Goal: Task Accomplishment & Management: Complete application form

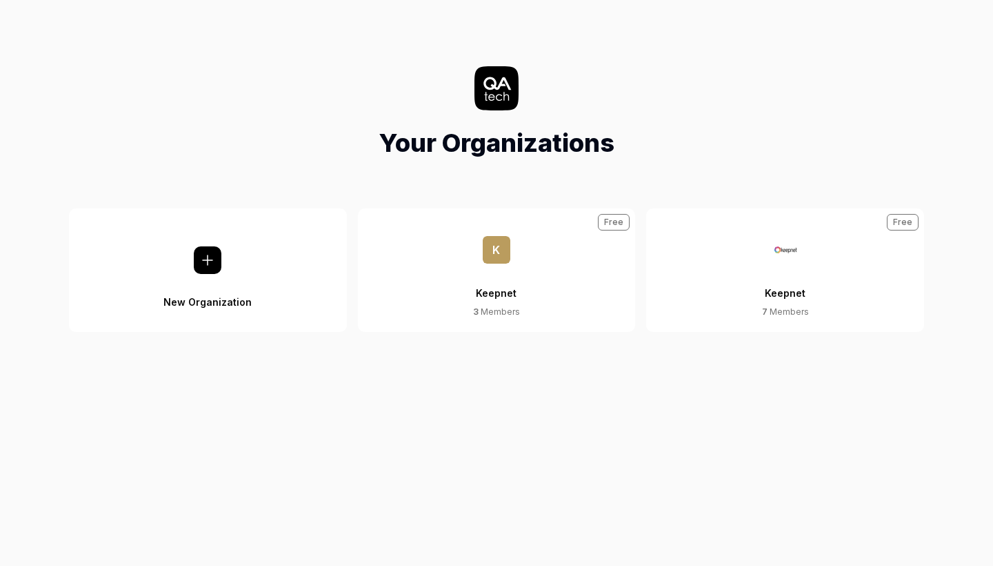
click at [753, 294] on button "Keepnet 7 Members Free" at bounding box center [785, 269] width 278 height 123
click at [788, 275] on div "Keepnet" at bounding box center [785, 284] width 41 height 42
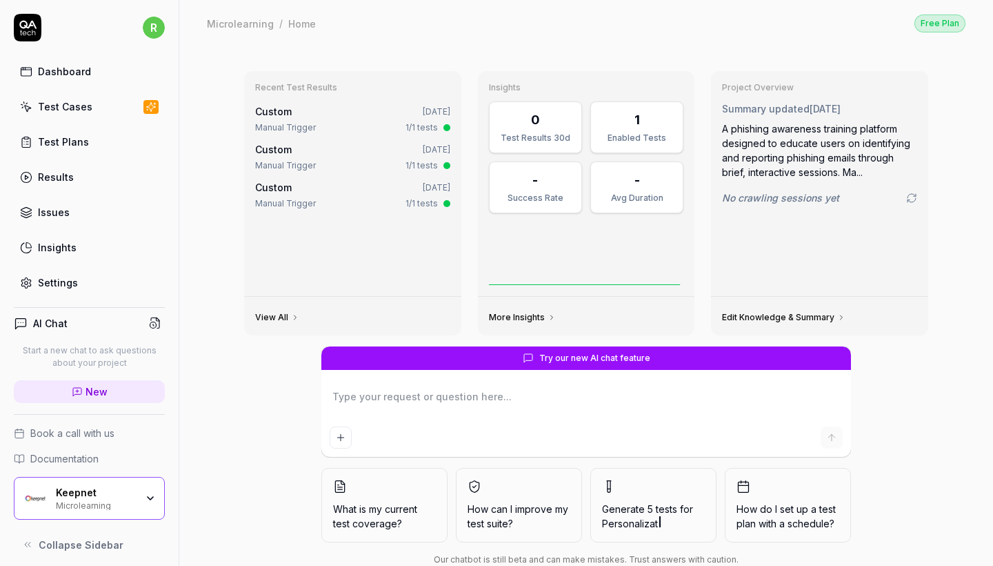
click at [91, 112] on link "Test Cases" at bounding box center [89, 106] width 151 height 27
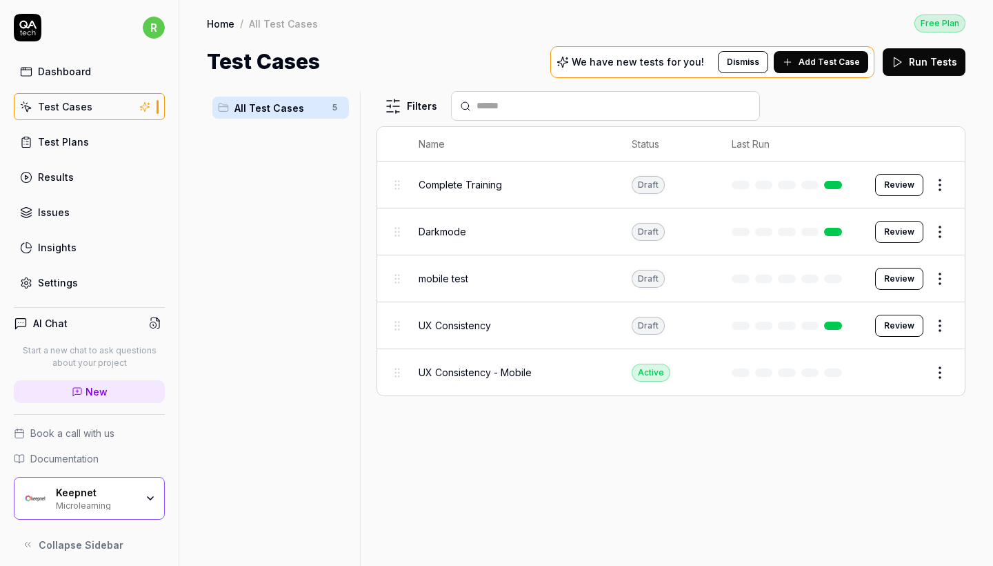
click at [143, 499] on div "Keepnet Microlearning" at bounding box center [100, 497] width 89 height 23
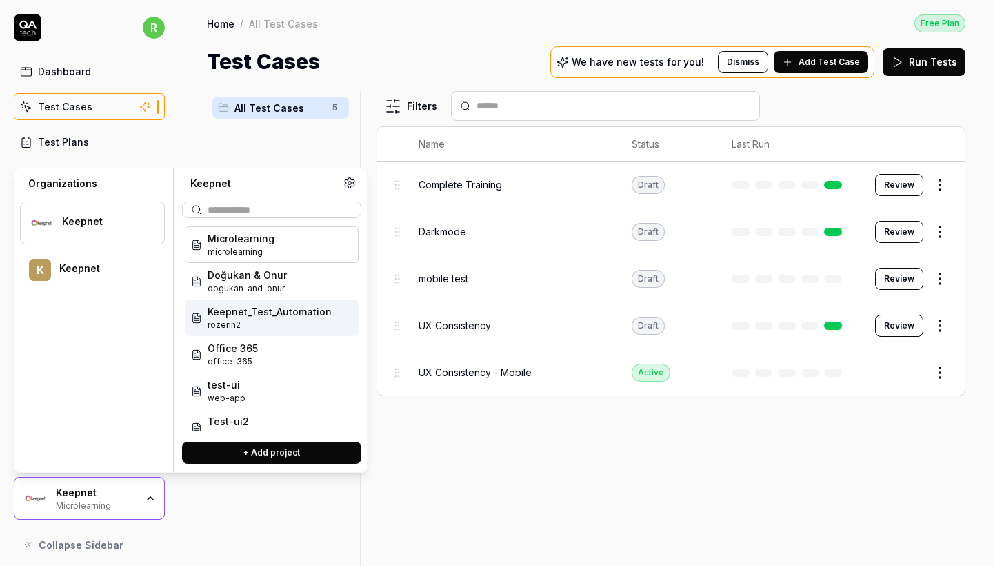
click at [289, 312] on span "Keepnet_Test_Automation" at bounding box center [270, 311] width 124 height 14
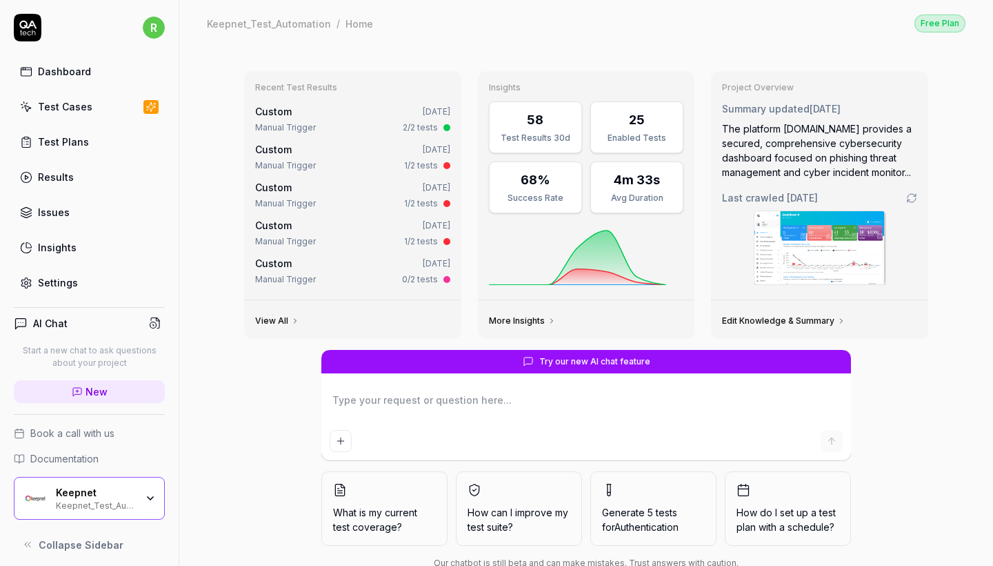
click at [124, 107] on link "Test Cases" at bounding box center [89, 106] width 151 height 27
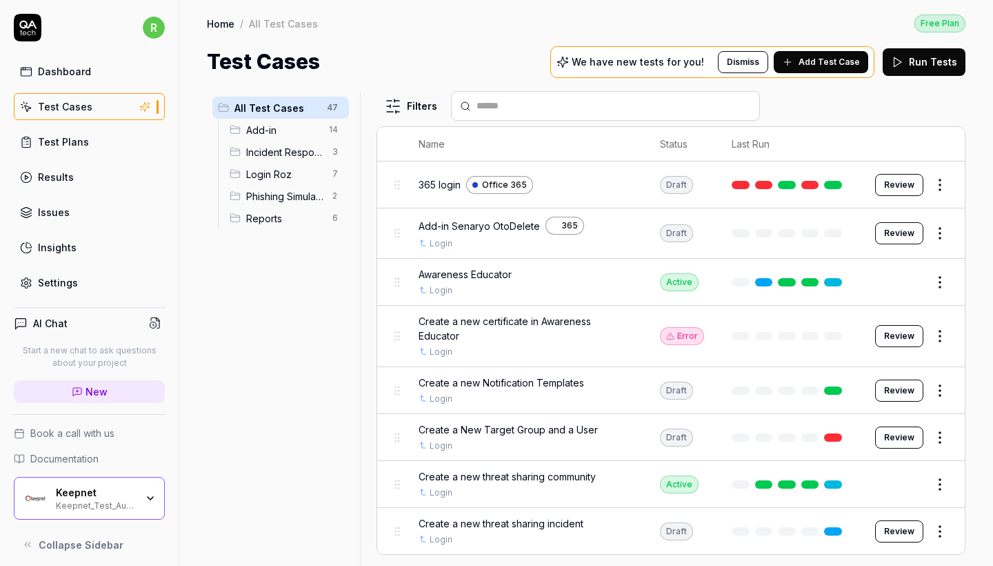
click at [290, 198] on span "Phishing Simulator" at bounding box center [285, 196] width 78 height 14
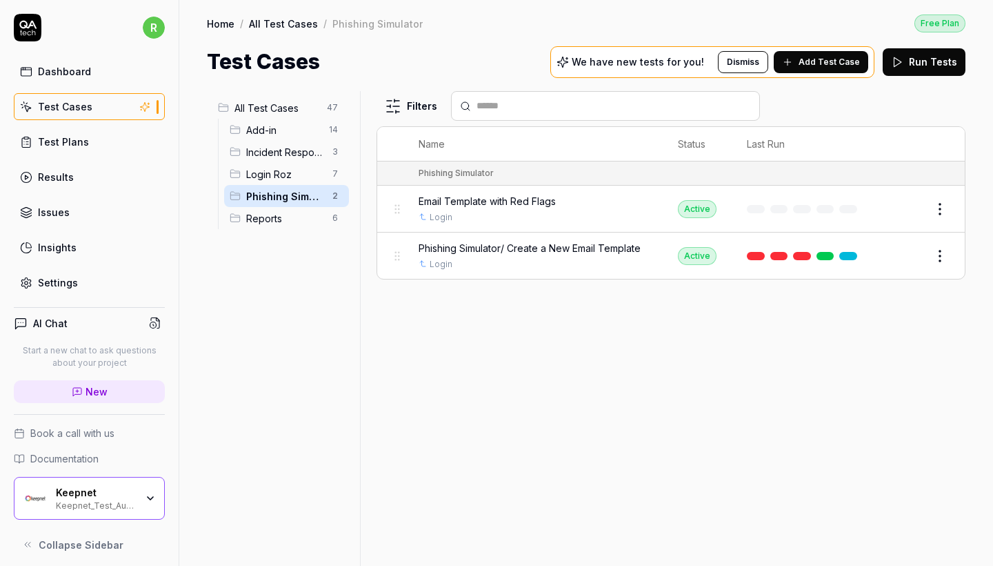
click at [818, 64] on span "Add Test Case" at bounding box center [829, 62] width 61 height 12
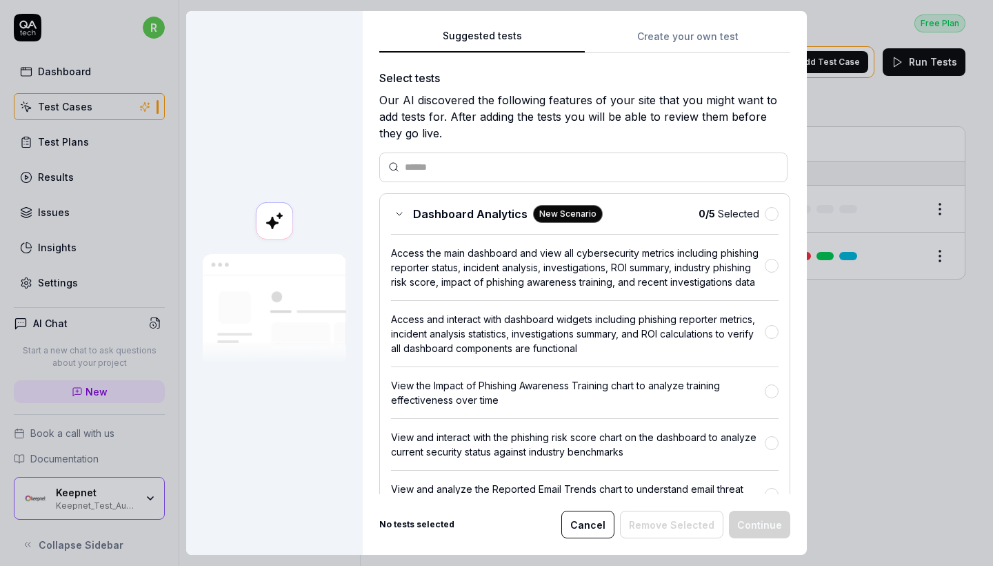
click at [643, 41] on button "Create your own test" at bounding box center [688, 40] width 206 height 25
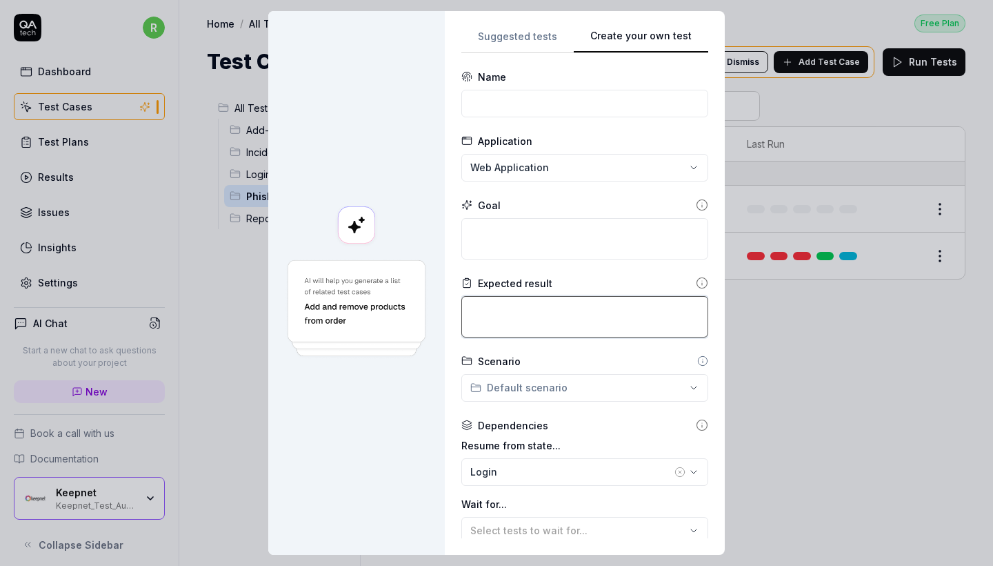
click at [507, 323] on textarea at bounding box center [584, 316] width 247 height 41
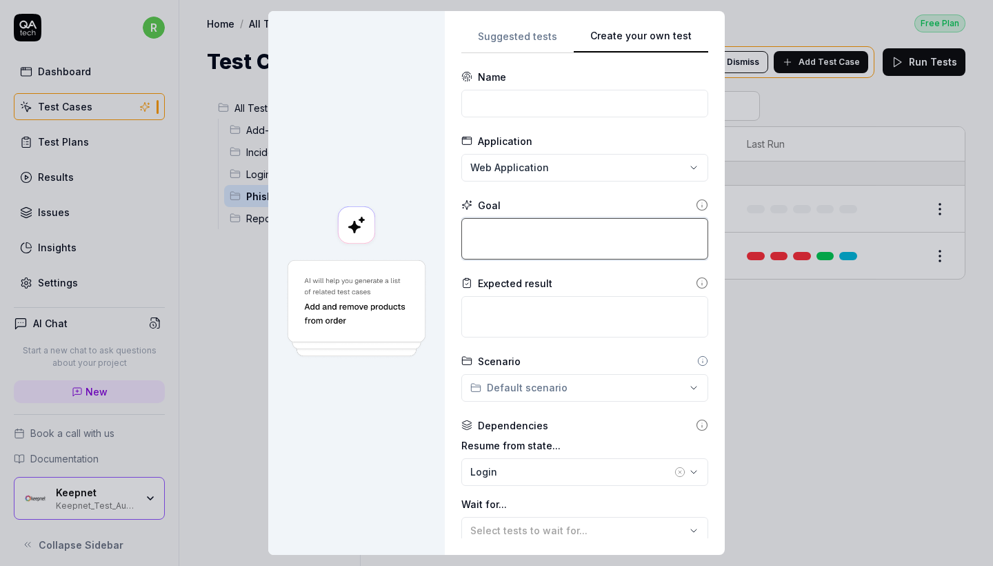
click at [520, 223] on textarea at bounding box center [584, 238] width 247 height 41
paste textarea "Objective: Test whether phishing campaigns respect users' preferred language an…"
type textarea "*"
type textarea "Objective: Test whether phishing campaigns respect users' preferred language an…"
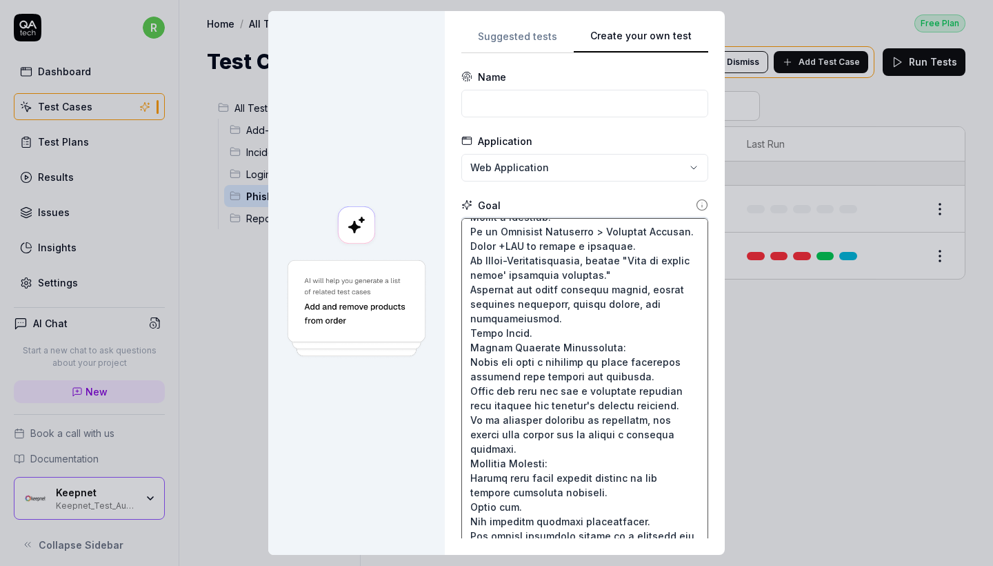
scroll to position [279, 0]
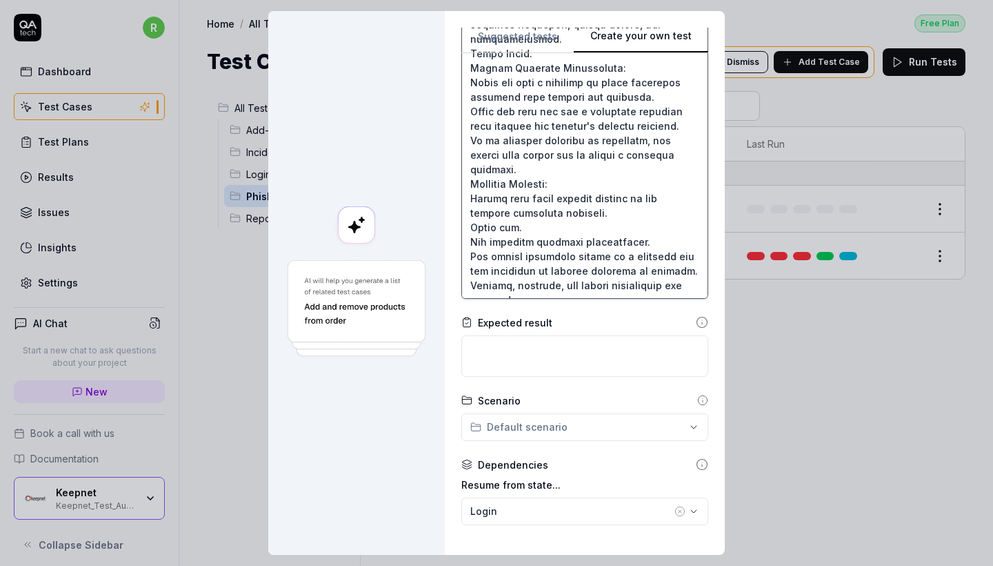
drag, startPoint x: 520, startPoint y: 293, endPoint x: 468, endPoint y: 187, distance: 118.1
click at [468, 187] on textarea at bounding box center [584, 119] width 247 height 360
type textarea "*"
type textarea "Objective: Test whether phishing campaigns respect users' preferred language an…"
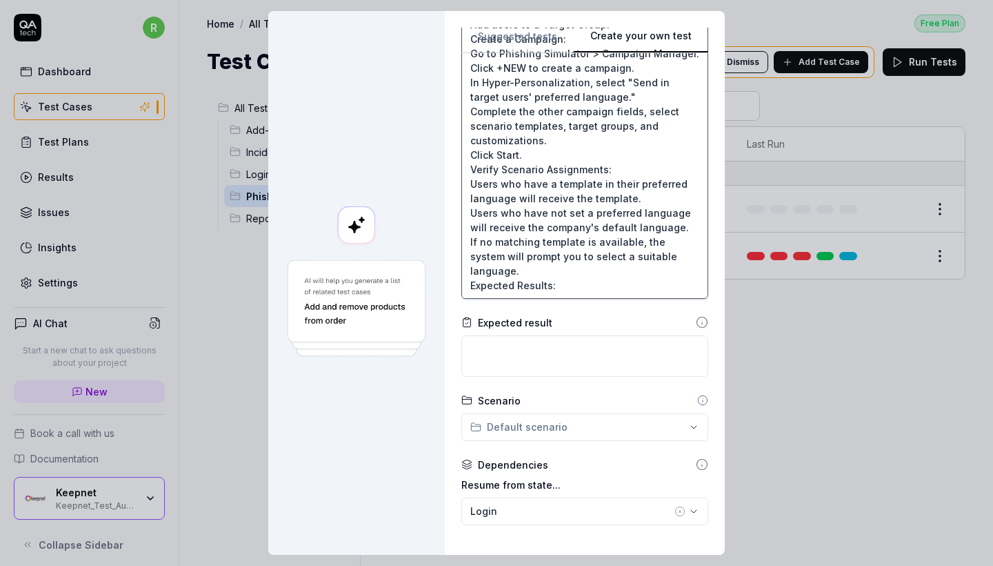
scroll to position [22, 0]
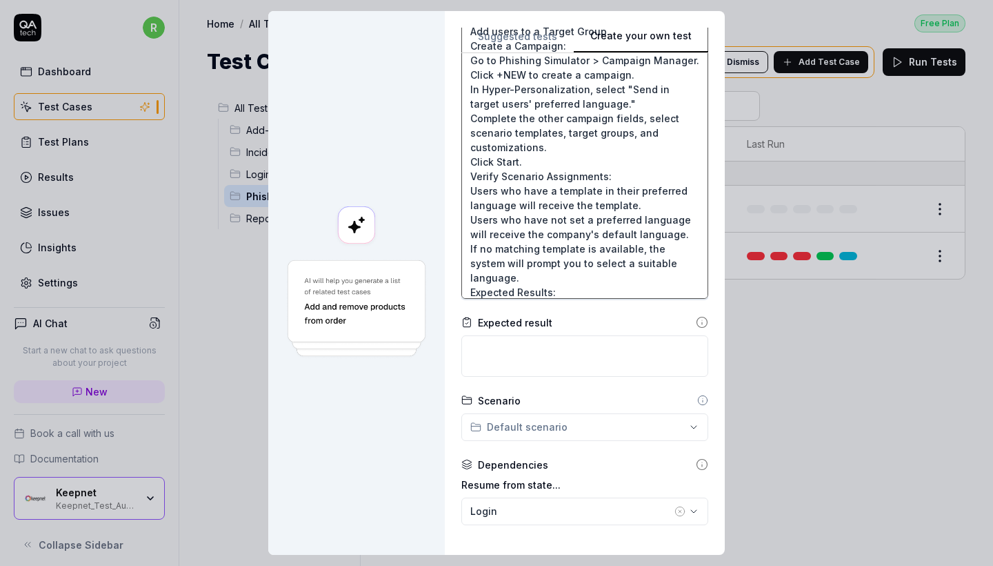
drag, startPoint x: 562, startPoint y: 276, endPoint x: 488, endPoint y: 276, distance: 74.5
click at [488, 276] on textarea "Objective: Test whether phishing campaigns respect users' preferred language an…" at bounding box center [584, 119] width 247 height 360
type textarea "*"
type textarea "Objective: Test whether phishing campaigns respect users' preferred language an…"
type textarea "*"
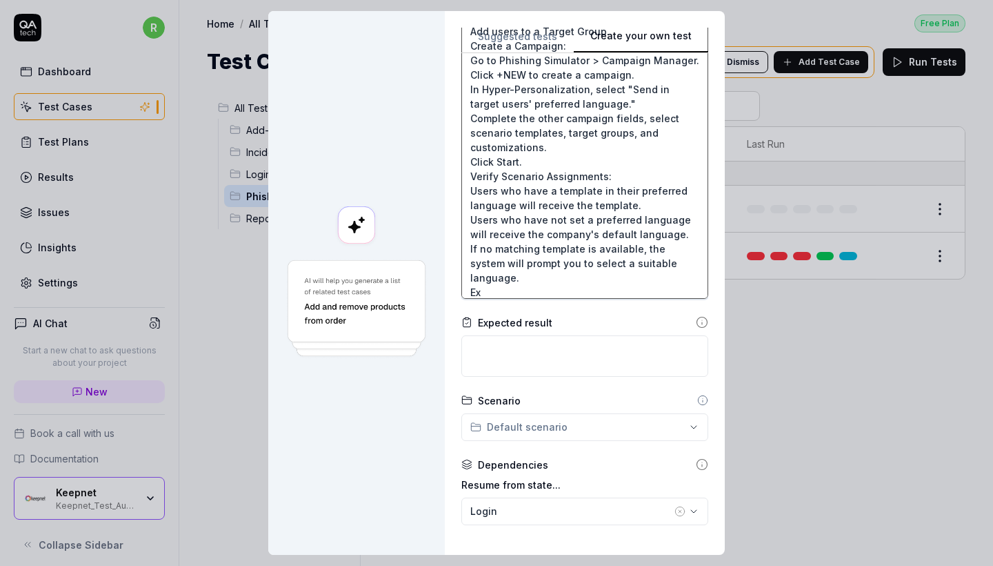
type textarea "Objective: Test whether phishing campaigns respect users' preferred language an…"
type textarea "*"
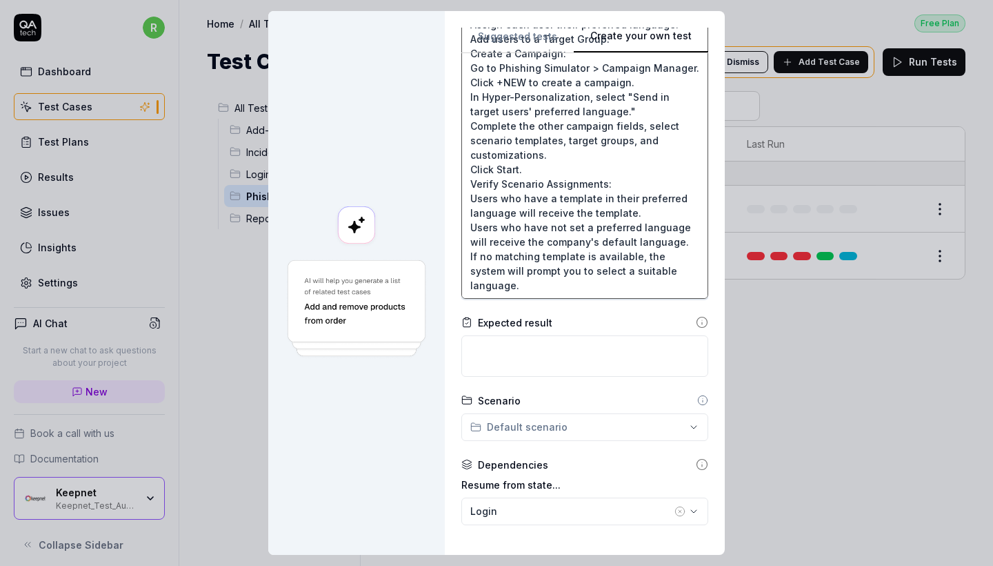
type textarea "Objective: Test whether phishing campaigns respect users' preferred language an…"
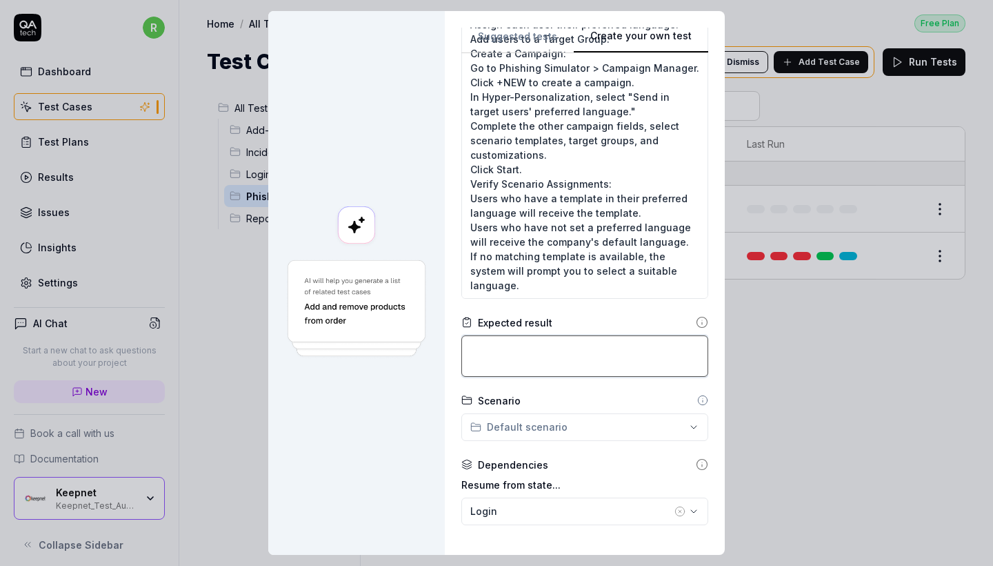
click at [490, 357] on textarea at bounding box center [584, 355] width 247 height 41
paste textarea "Verify that users receive scripts in the correct preferred language. Check all.…"
type textarea "*"
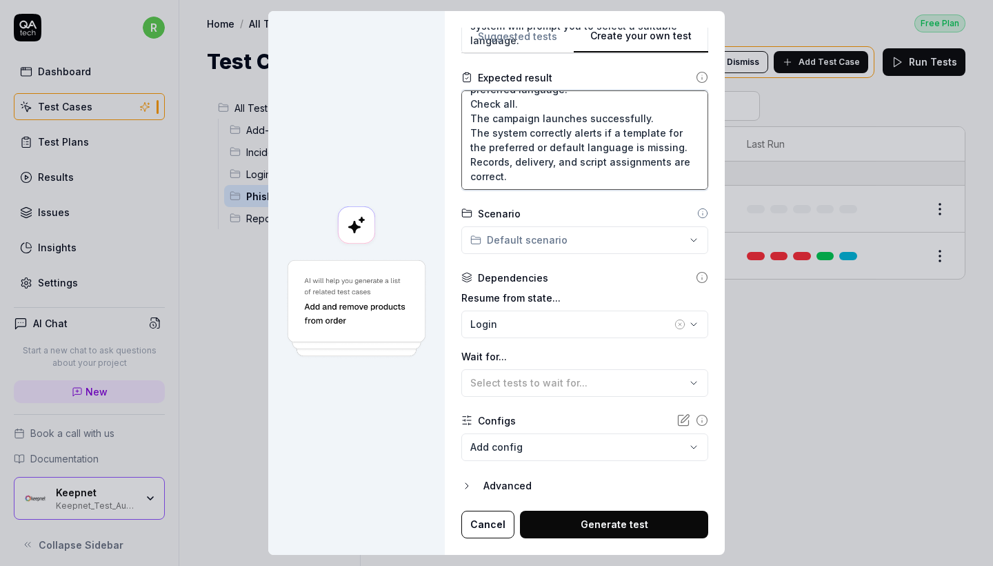
scroll to position [523, 0]
type textarea "Verify that users receive scripts in the correct preferred language. Check all.…"
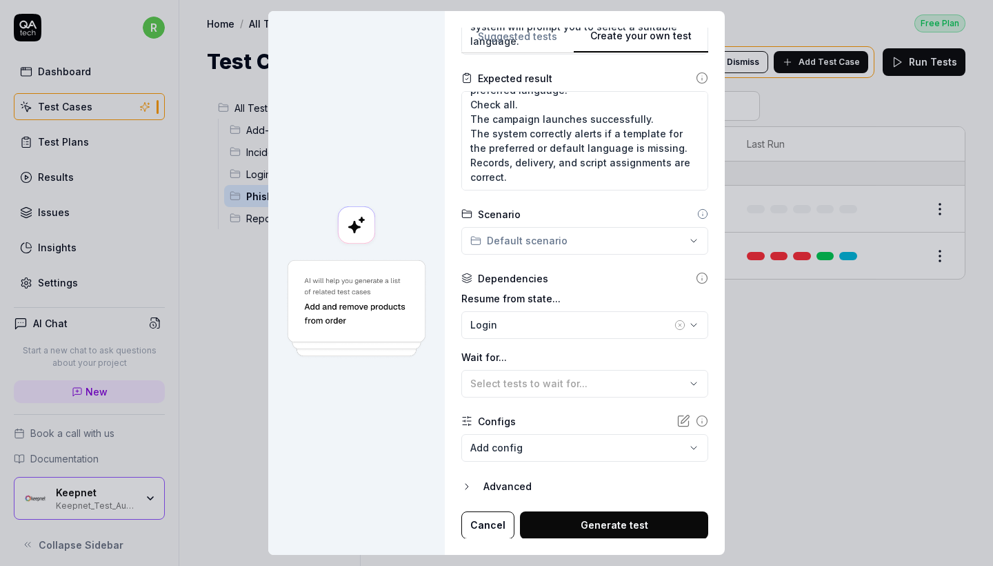
click at [527, 456] on body "r Dashboard Test Cases Test Plans Results Issues Insights Settings AI Chat Star…" at bounding box center [496, 283] width 993 height 566
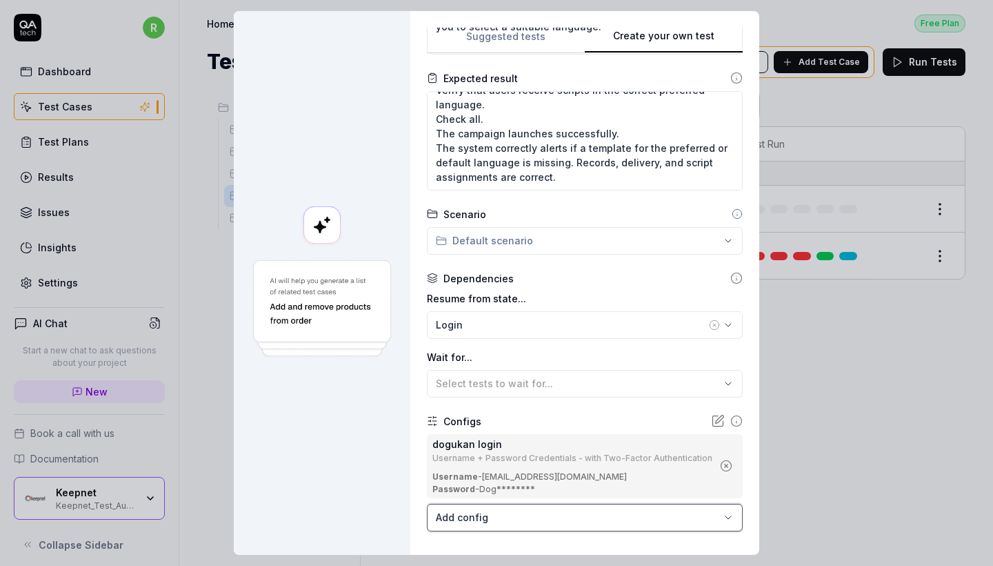
scroll to position [0, 0]
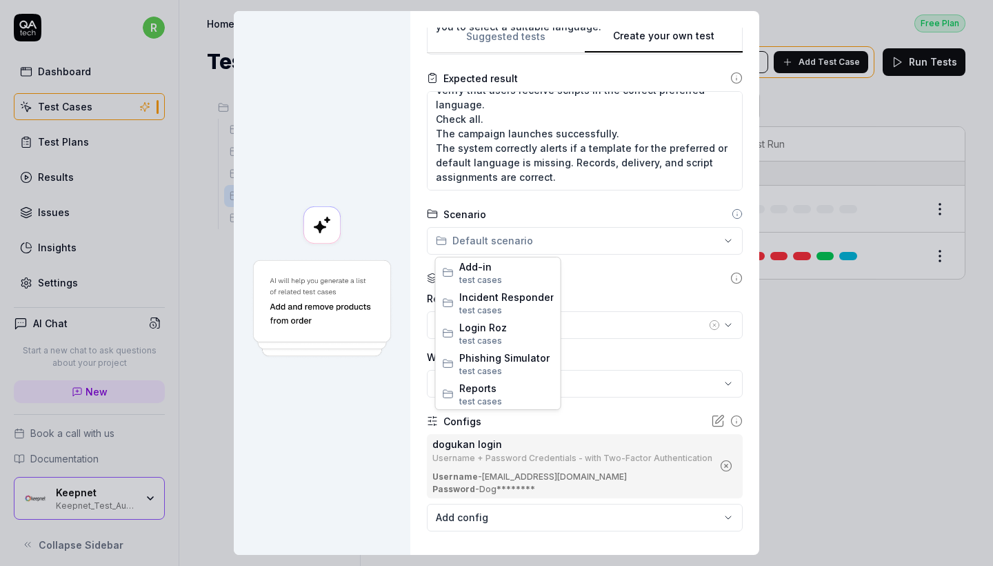
click at [540, 226] on div "Create your own test Suggested tests Create your own test Name Application Web …" at bounding box center [496, 283] width 993 height 566
click at [576, 231] on div "Create your own test Suggested tests Create your own test Name Application Web …" at bounding box center [496, 283] width 993 height 566
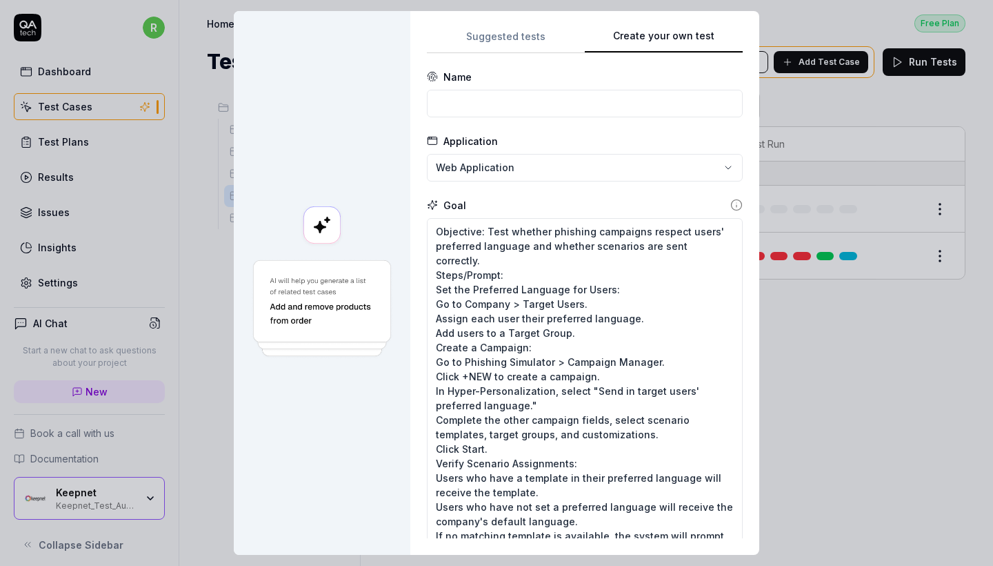
type textarea "*"
click at [521, 97] on input at bounding box center [585, 104] width 316 height 28
paste input "Launch Phishing Campaign Using Users’ Preferred Language"
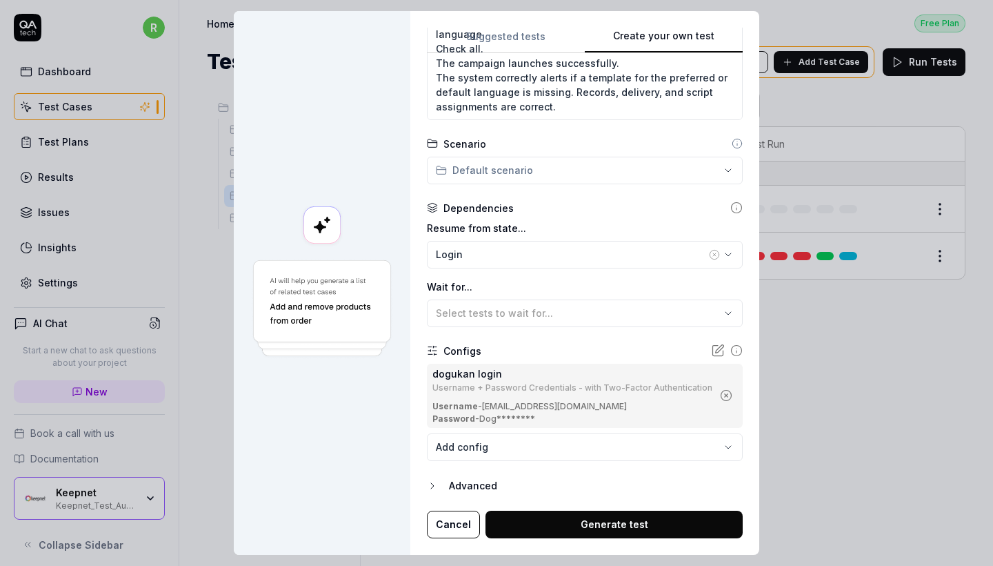
scroll to position [593, 0]
type input "Launch Phishing Campaign Using Users’ Preferred Language"
click at [584, 528] on button "Generate test" at bounding box center [614, 525] width 257 height 28
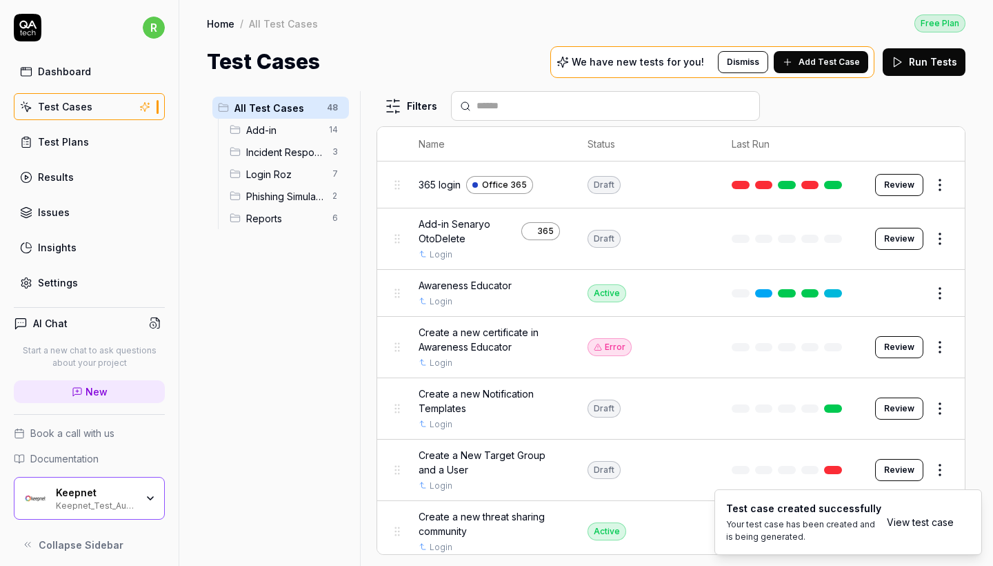
click at [701, 1] on div "Home / All Test Cases Free Plan Home / All Test Cases Free Plan Test Cases We h…" at bounding box center [586, 38] width 814 height 77
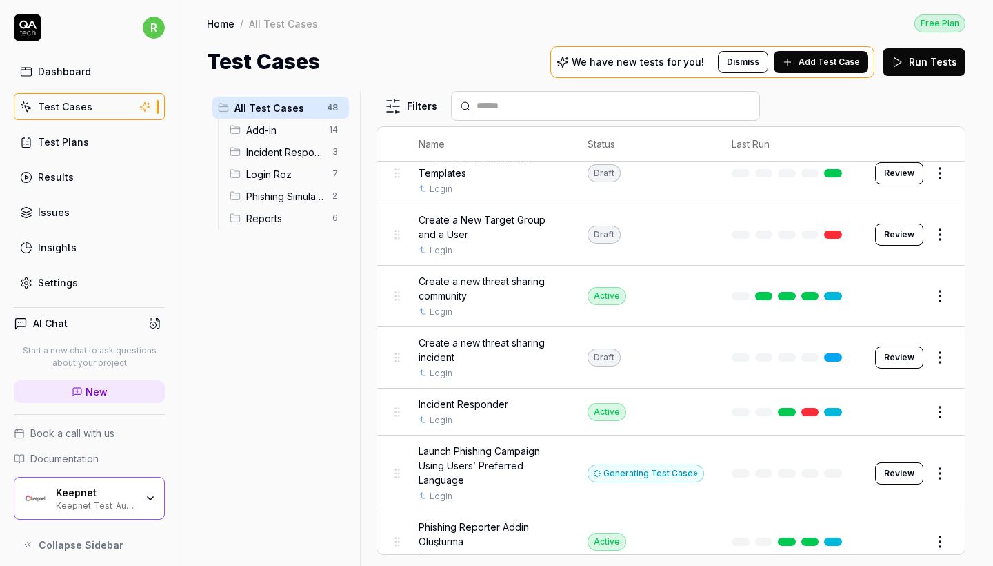
scroll to position [288, 0]
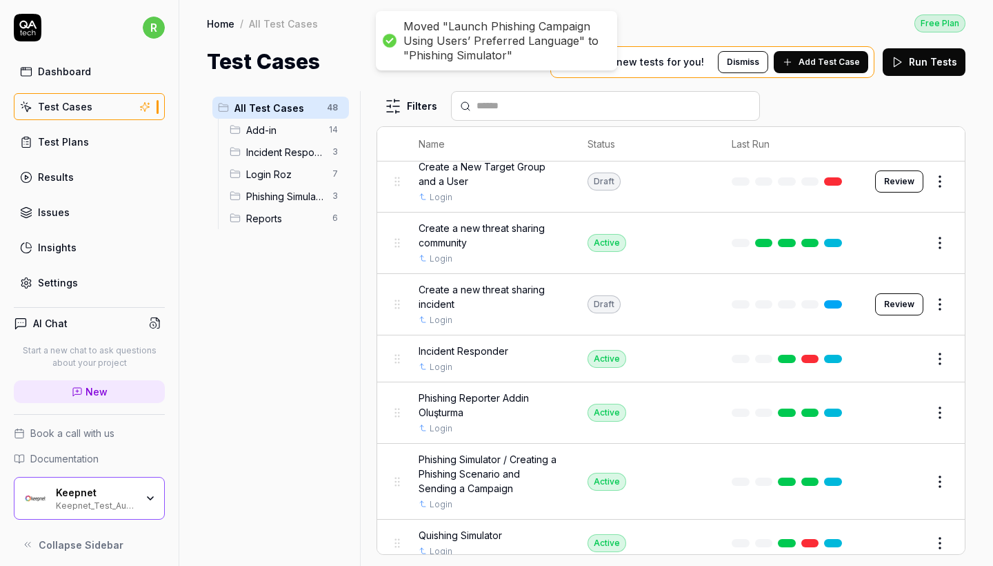
click at [290, 203] on span "Phishing Simulator" at bounding box center [285, 196] width 78 height 14
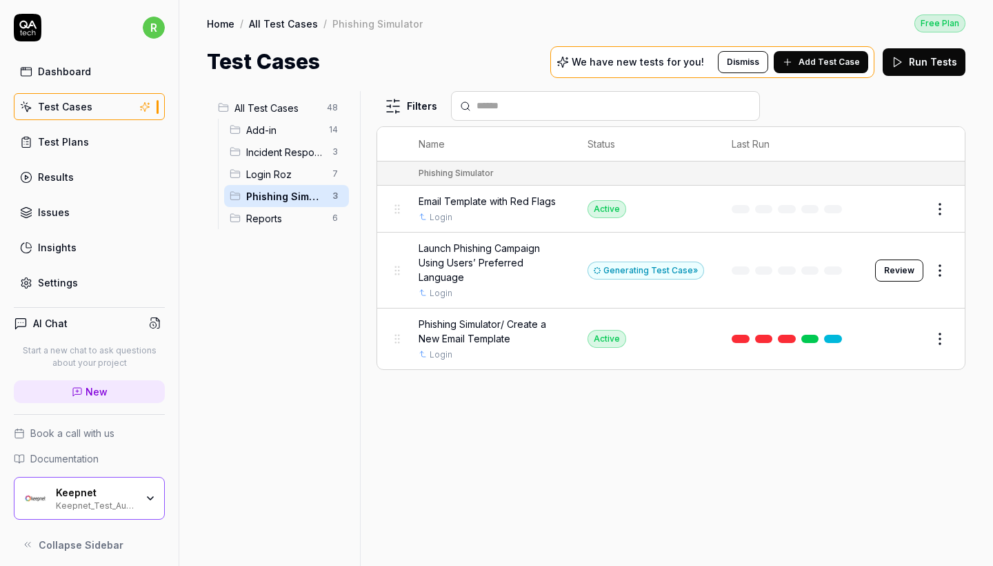
scroll to position [0, 0]
click at [289, 222] on span "Reports" at bounding box center [285, 218] width 78 height 14
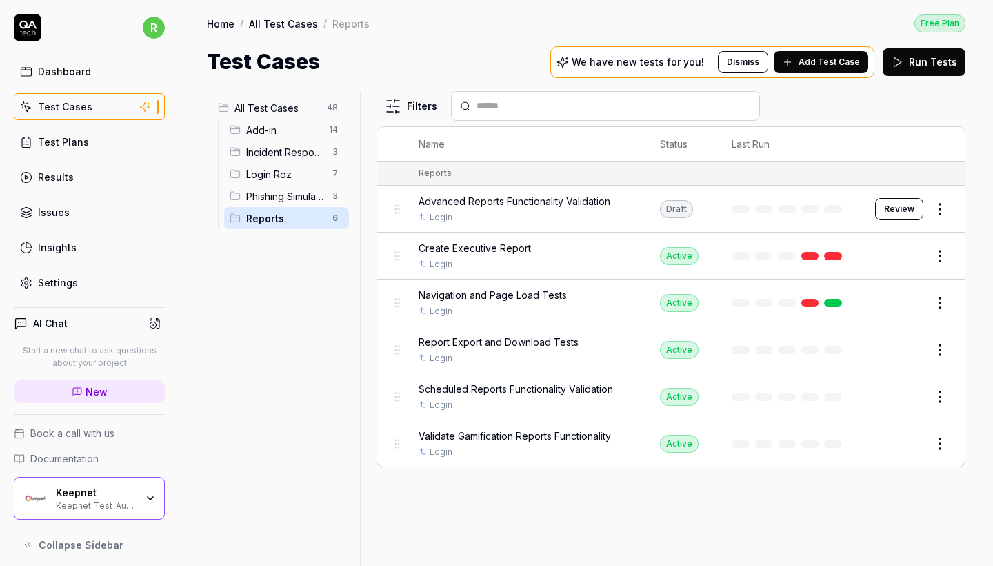
click at [295, 149] on span "Incident Responder" at bounding box center [285, 152] width 78 height 14
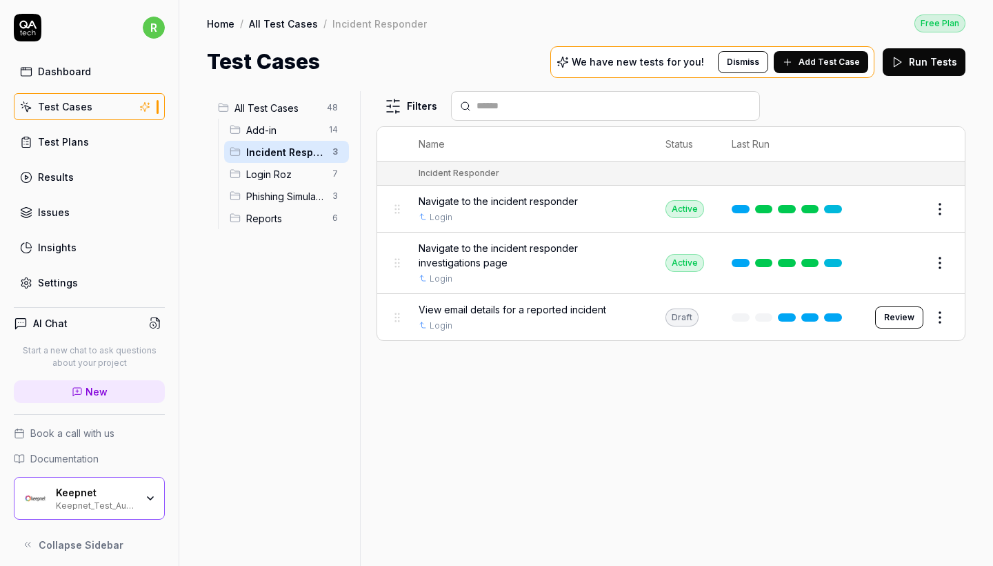
click at [293, 132] on span "Add-in" at bounding box center [283, 130] width 74 height 14
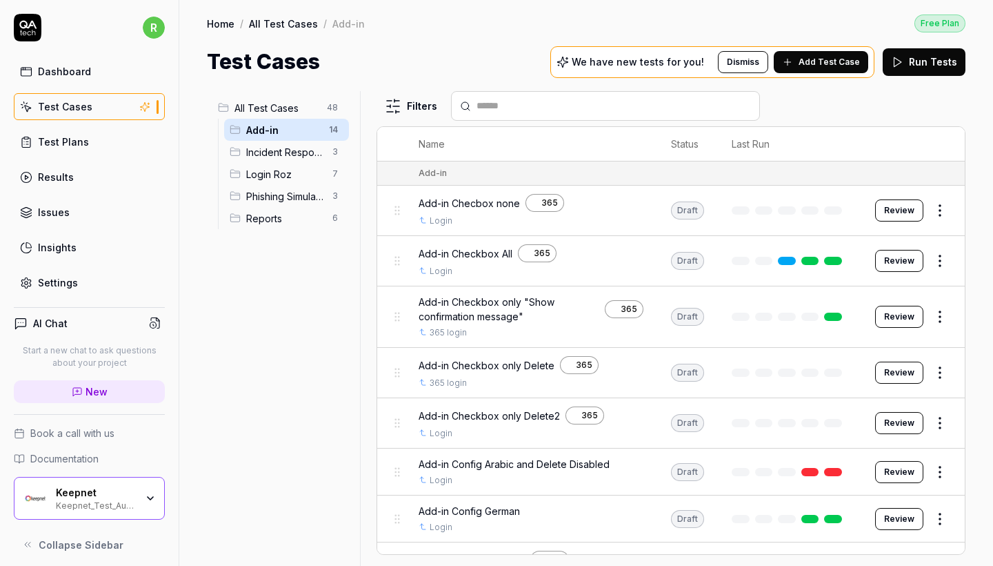
click at [292, 117] on div "All Test Cases 48" at bounding box center [280, 108] width 137 height 22
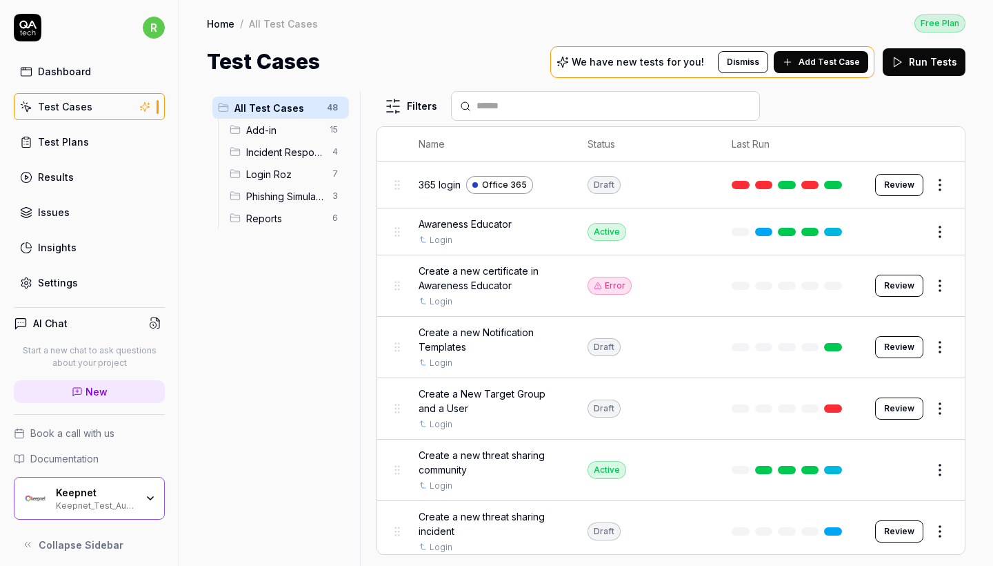
click at [285, 192] on span "Phishing Simulator" at bounding box center [285, 196] width 78 height 14
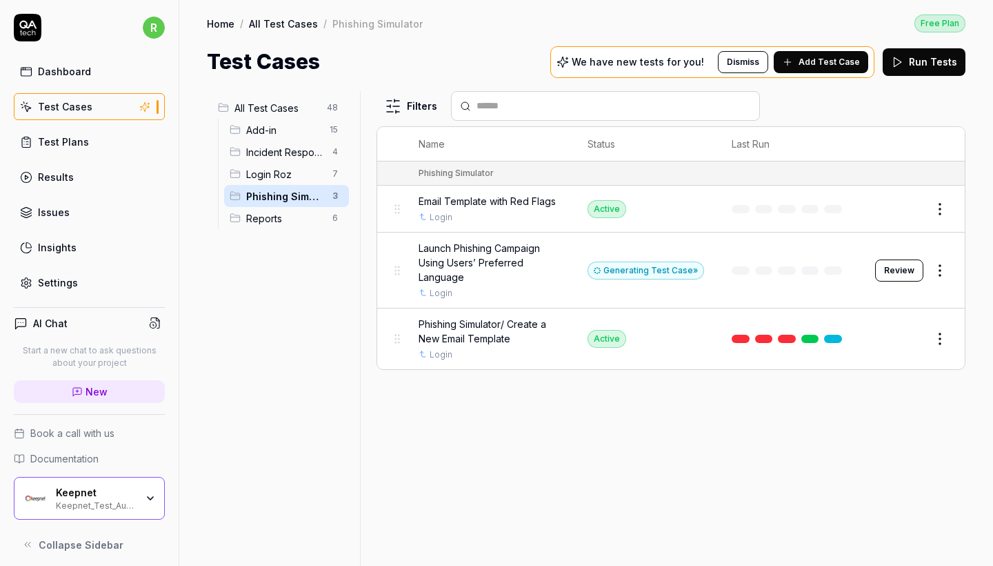
click at [630, 274] on div "Generating Test Case »" at bounding box center [646, 270] width 117 height 18
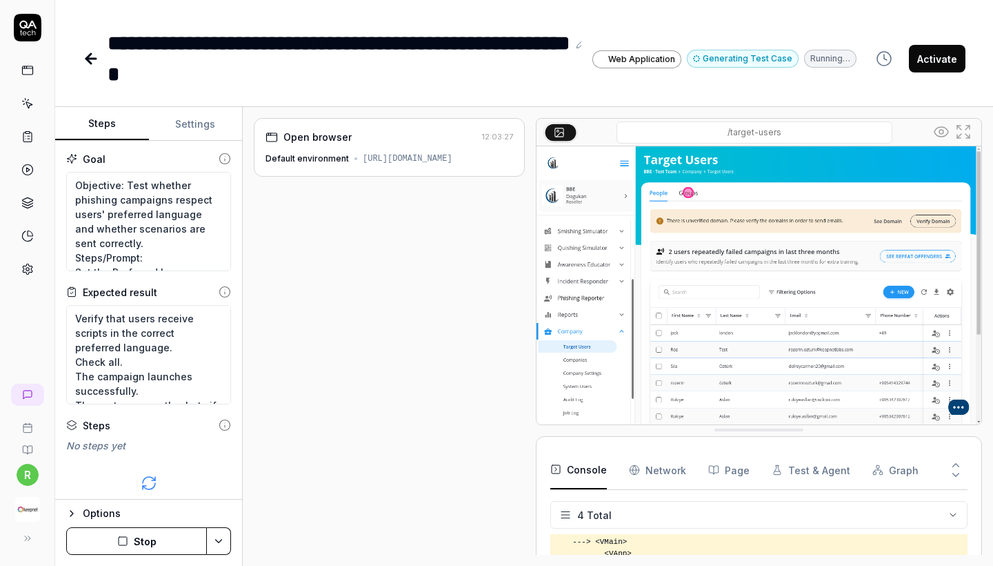
scroll to position [239, 0]
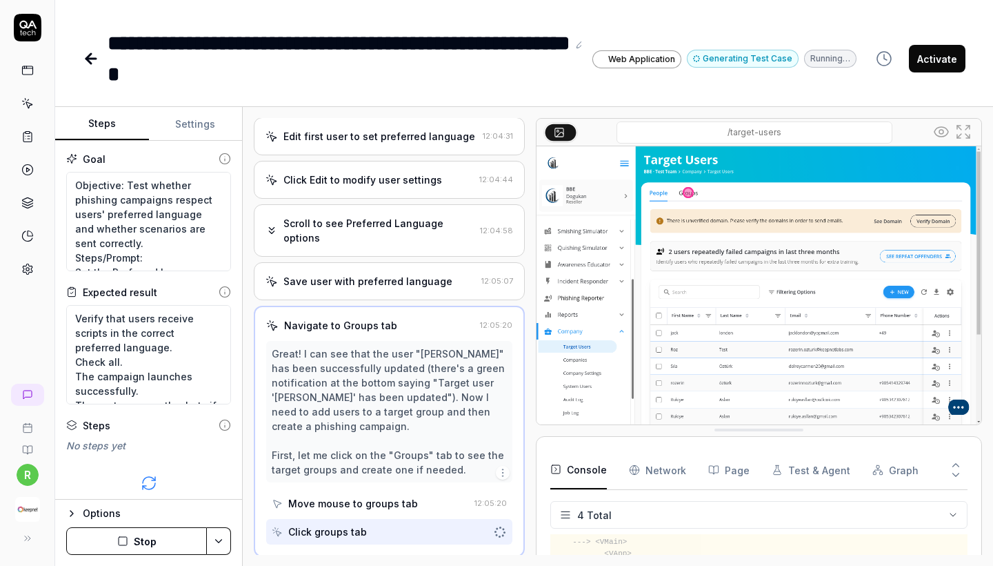
click at [926, 3] on div "**********" at bounding box center [524, 45] width 938 height 90
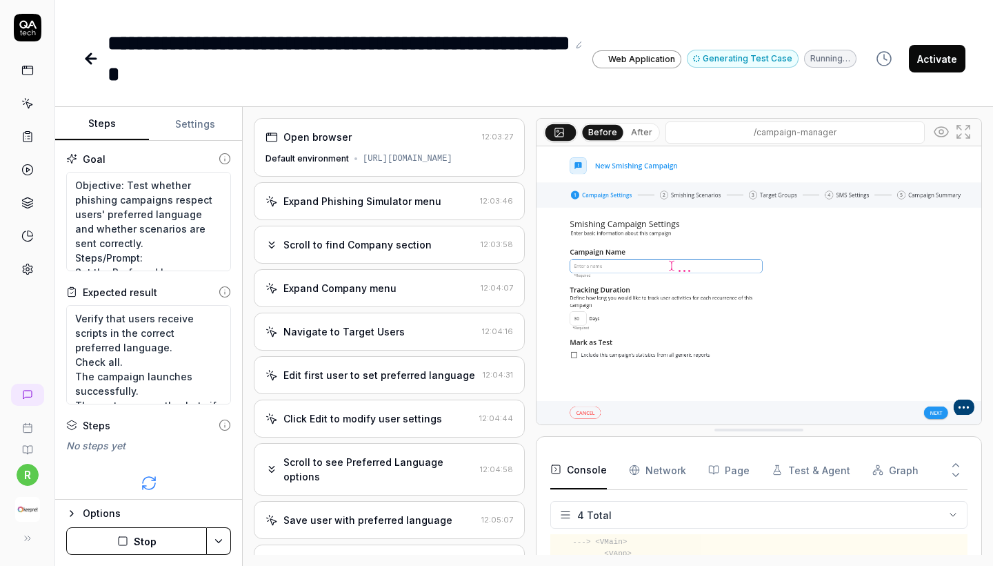
scroll to position [34, 0]
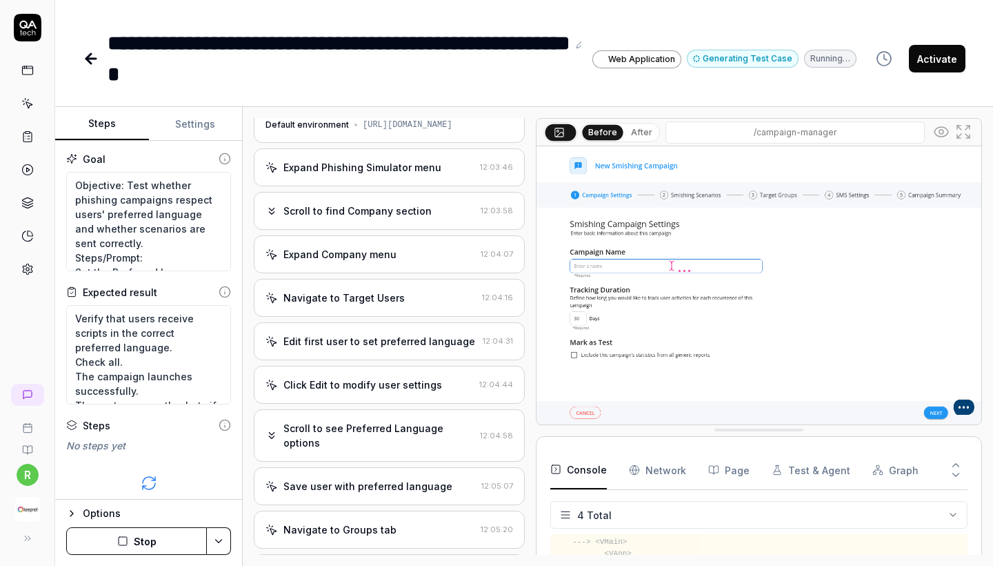
click at [403, 305] on div "Navigate to Target Users" at bounding box center [371, 297] width 211 height 14
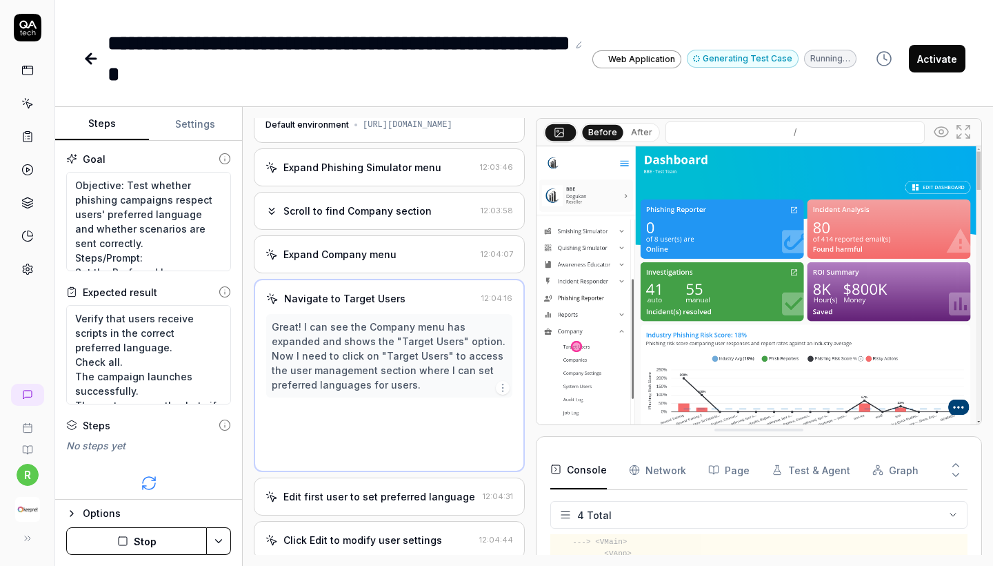
scroll to position [0, 0]
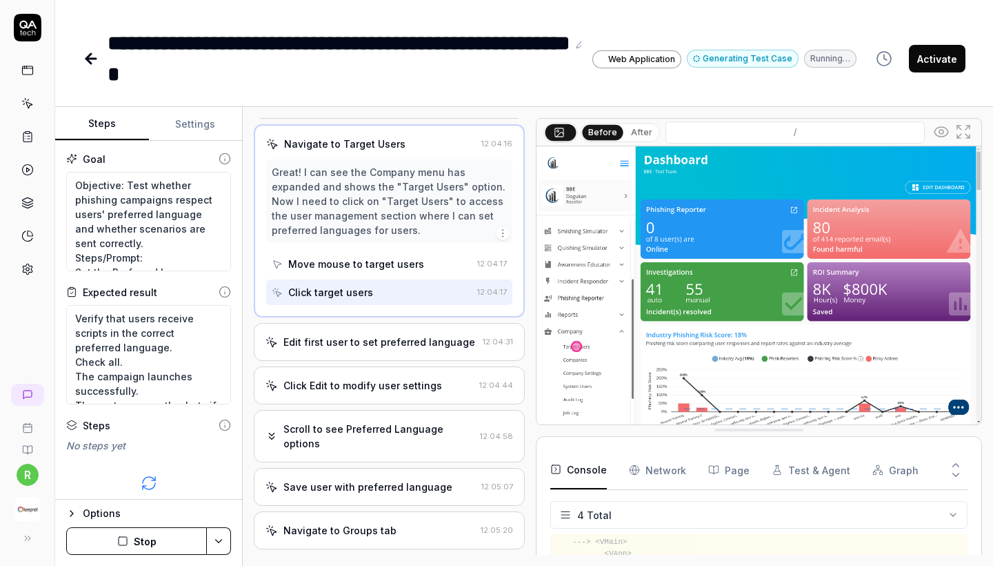
click at [390, 384] on div "Click Edit to modify user settings 12:04:44" at bounding box center [389, 385] width 271 height 38
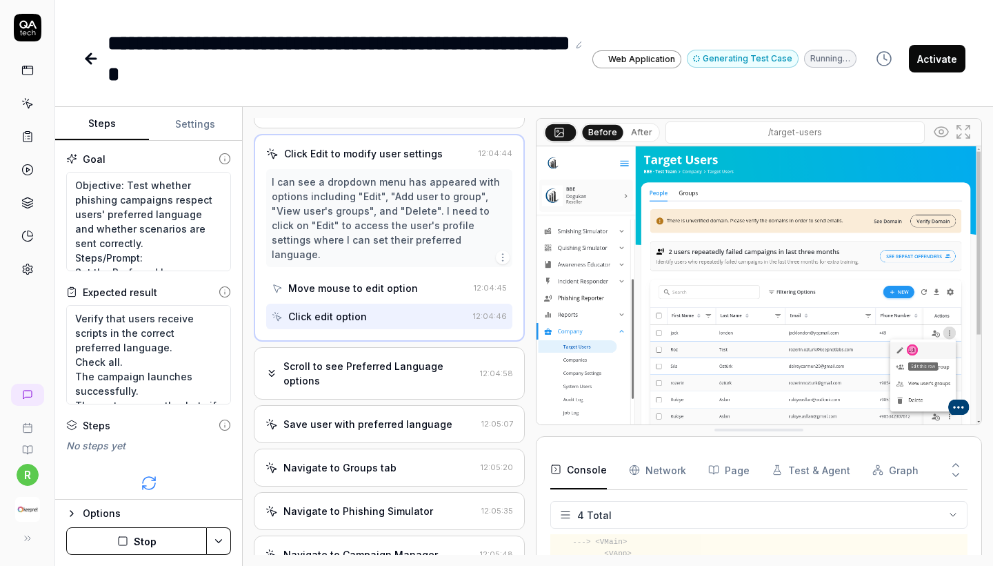
scroll to position [280, 0]
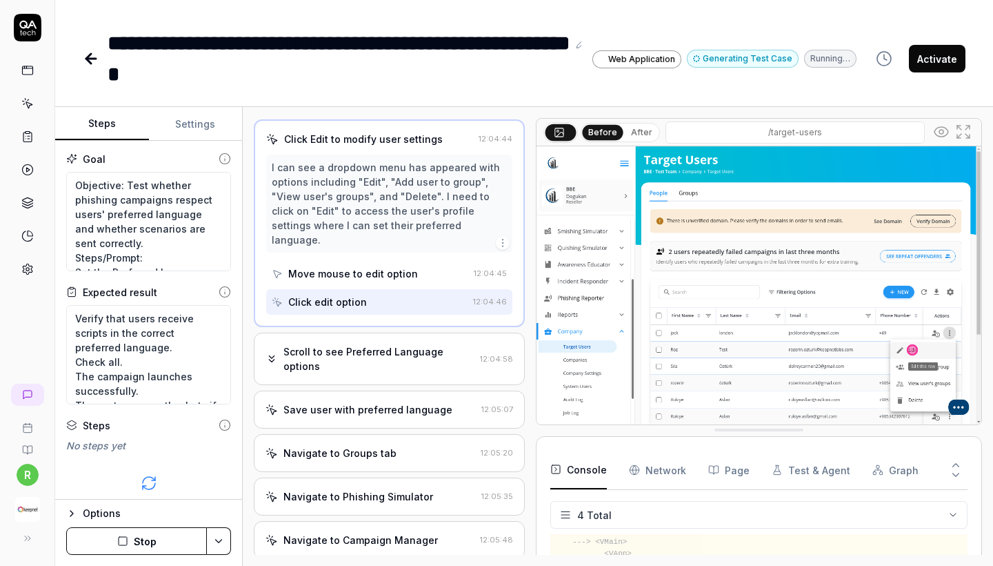
click at [394, 358] on div "Scroll to see Preferred Language options 12:04:58" at bounding box center [389, 358] width 271 height 52
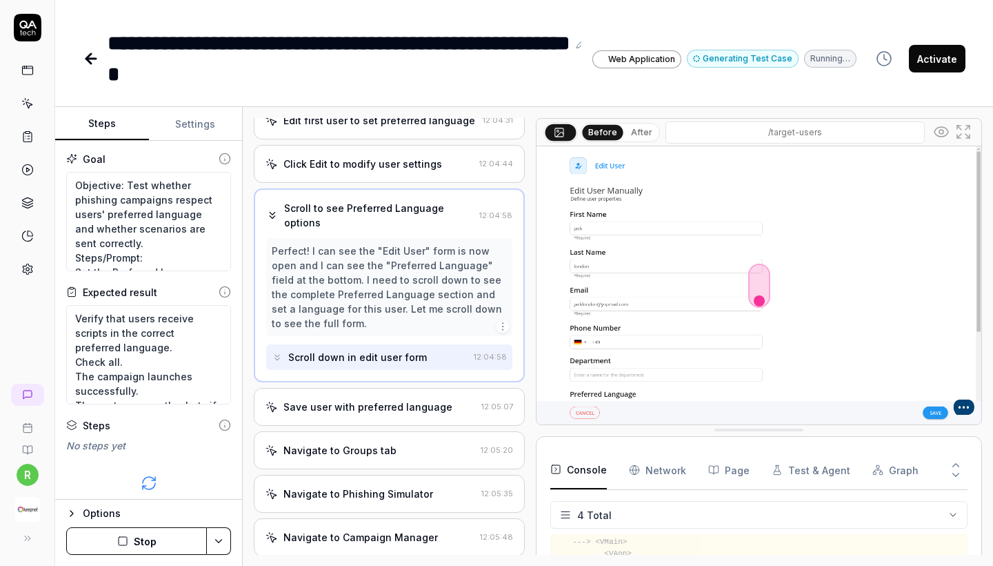
scroll to position [310, 0]
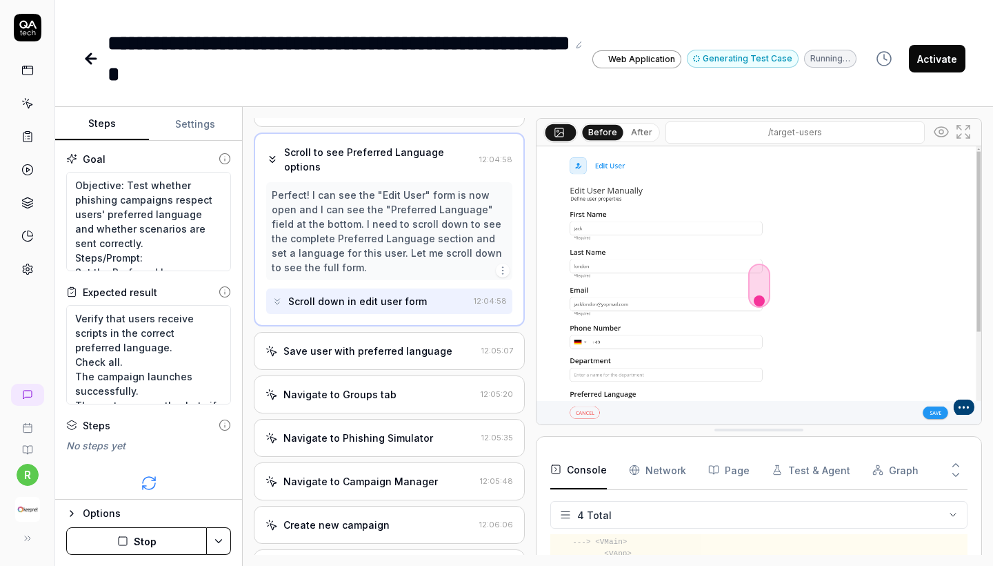
click at [389, 343] on div "Save user with preferred language" at bounding box center [367, 350] width 169 height 14
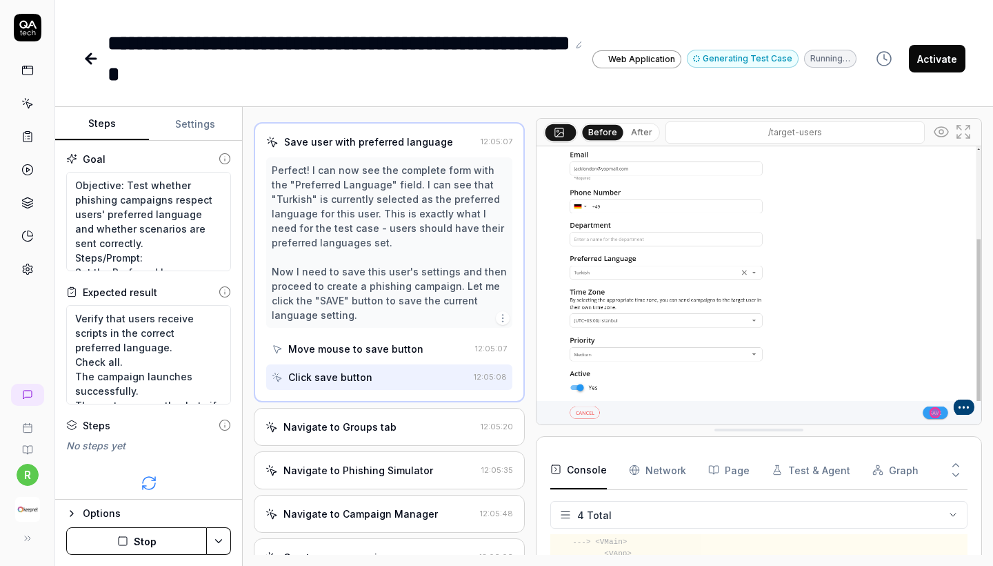
scroll to position [398, 0]
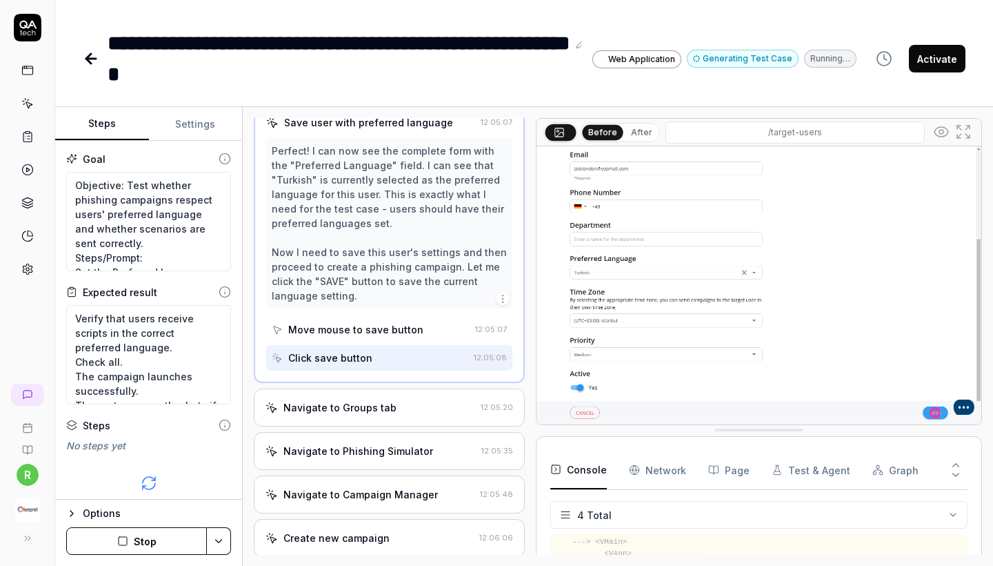
click at [374, 401] on div "Navigate to Groups tab" at bounding box center [339, 407] width 113 height 14
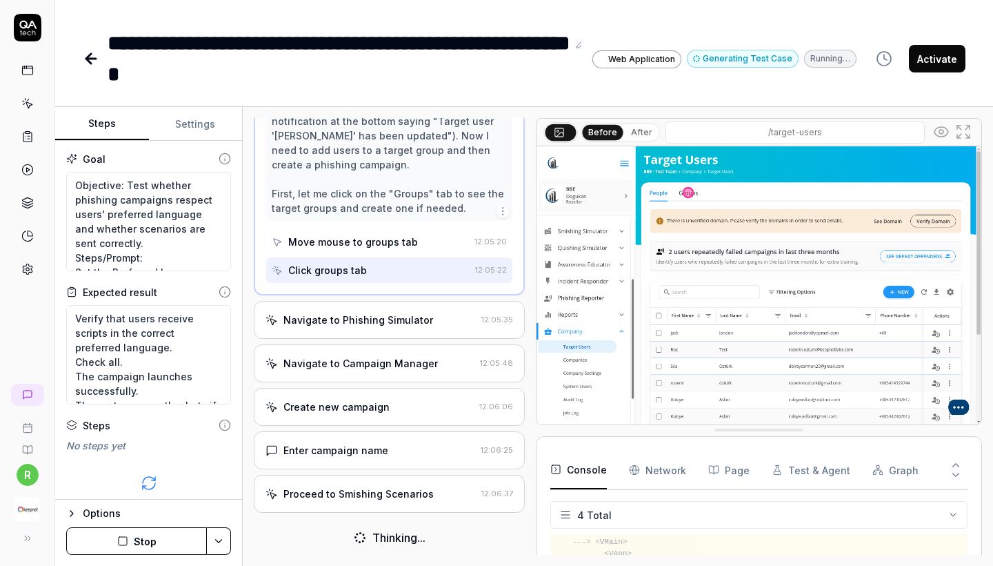
click at [386, 320] on div "Navigate to Phishing Simulator" at bounding box center [358, 319] width 150 height 14
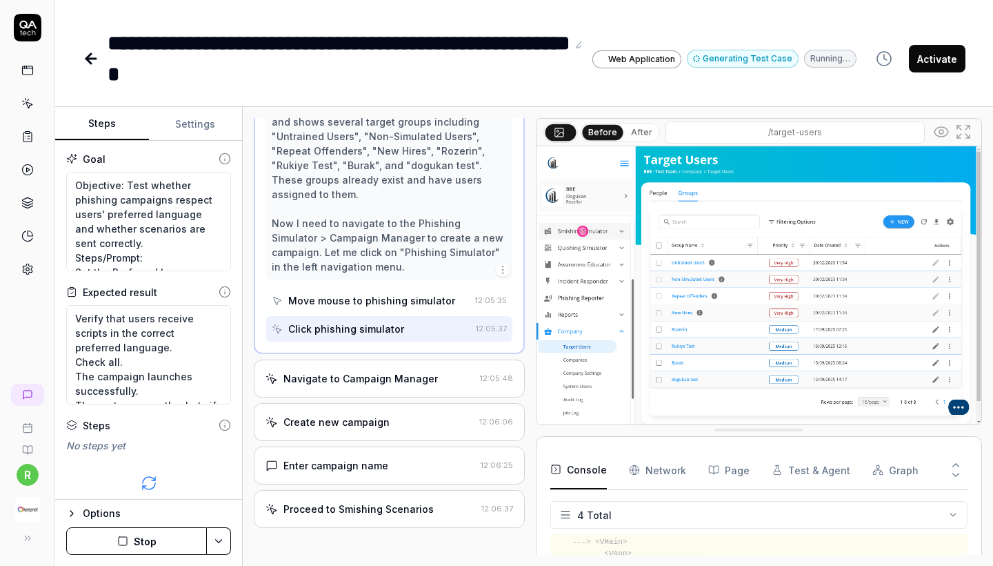
click at [383, 359] on div "Navigate to Campaign Manager 12:05:48" at bounding box center [389, 378] width 271 height 38
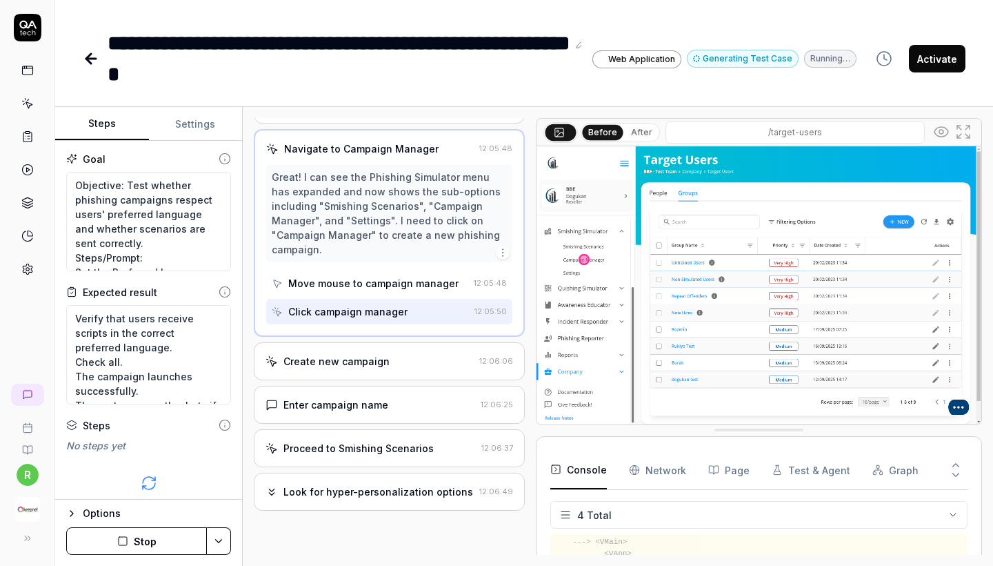
click at [379, 359] on div "Create new campaign 12:06:06" at bounding box center [389, 361] width 271 height 38
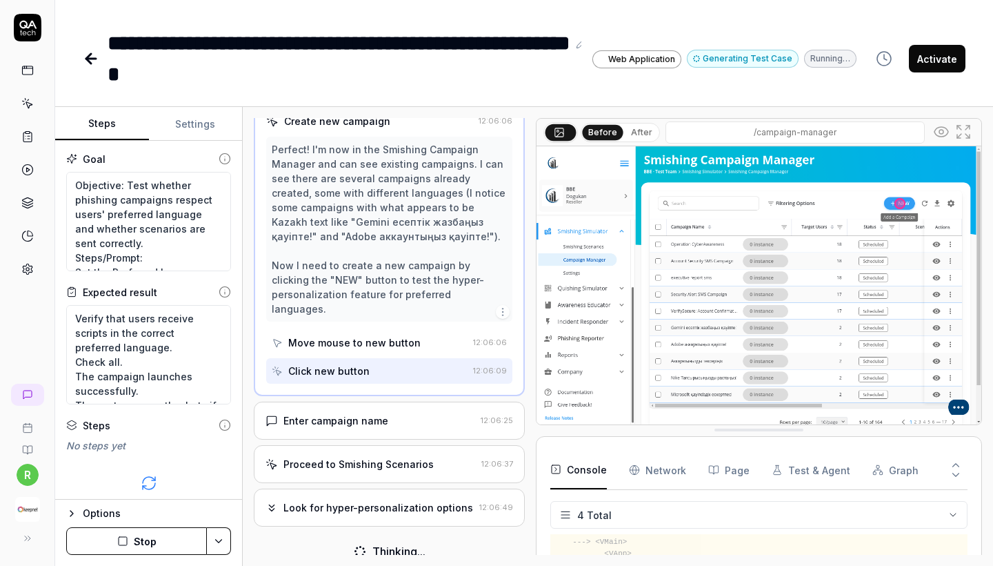
click at [379, 365] on div "Click new button" at bounding box center [370, 371] width 196 height 26
click at [379, 414] on div "Enter campaign name" at bounding box center [335, 421] width 105 height 14
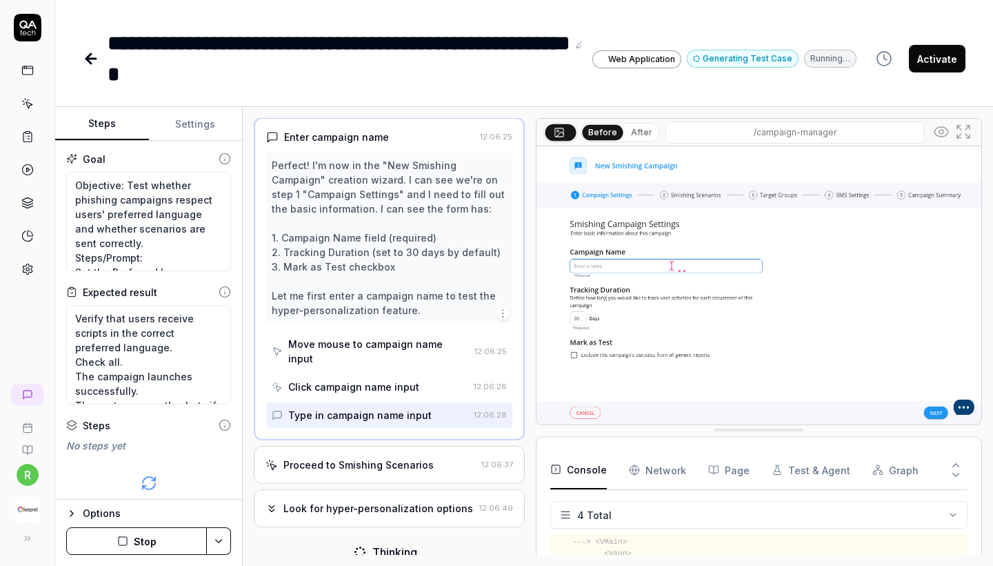
click at [380, 469] on div "Open browser 12:03:27 Default environment [URL][DOMAIN_NAME] Expand Phishing Si…" at bounding box center [389, 336] width 271 height 437
click at [368, 459] on div "Proceed to Smishing Scenarios 12:06:37" at bounding box center [389, 465] width 271 height 38
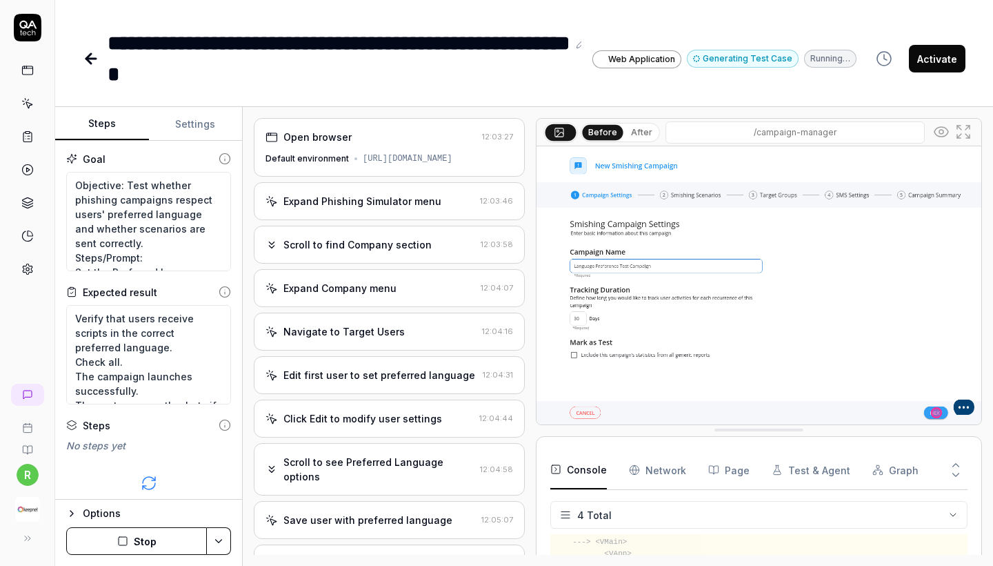
scroll to position [0, 0]
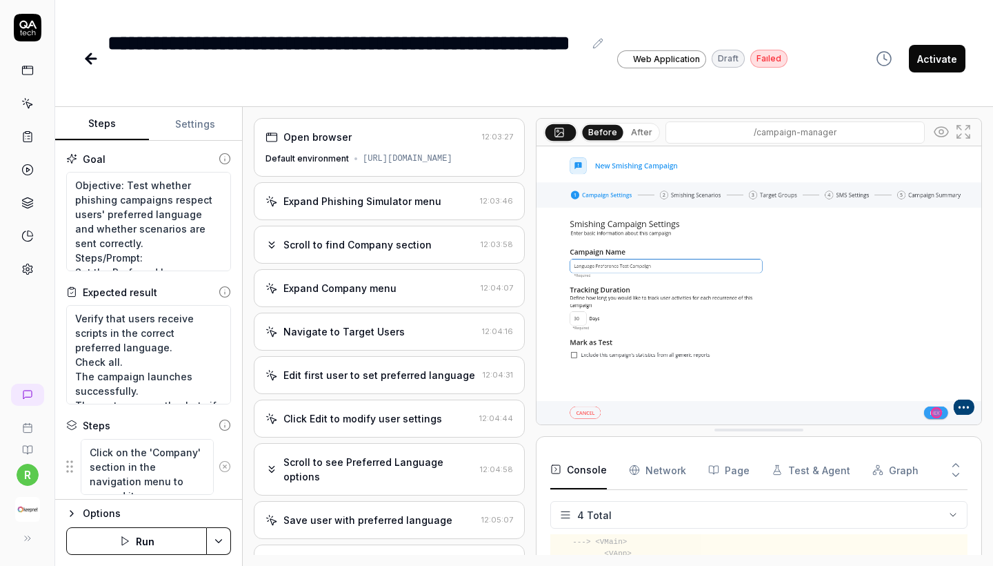
type textarea "*"
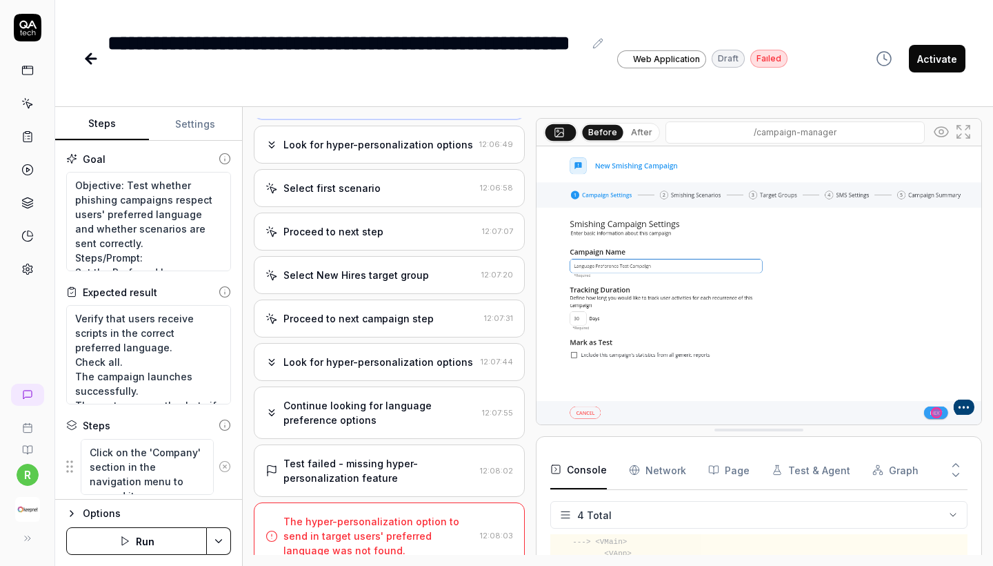
scroll to position [890, 0]
